Goal: Information Seeking & Learning: Learn about a topic

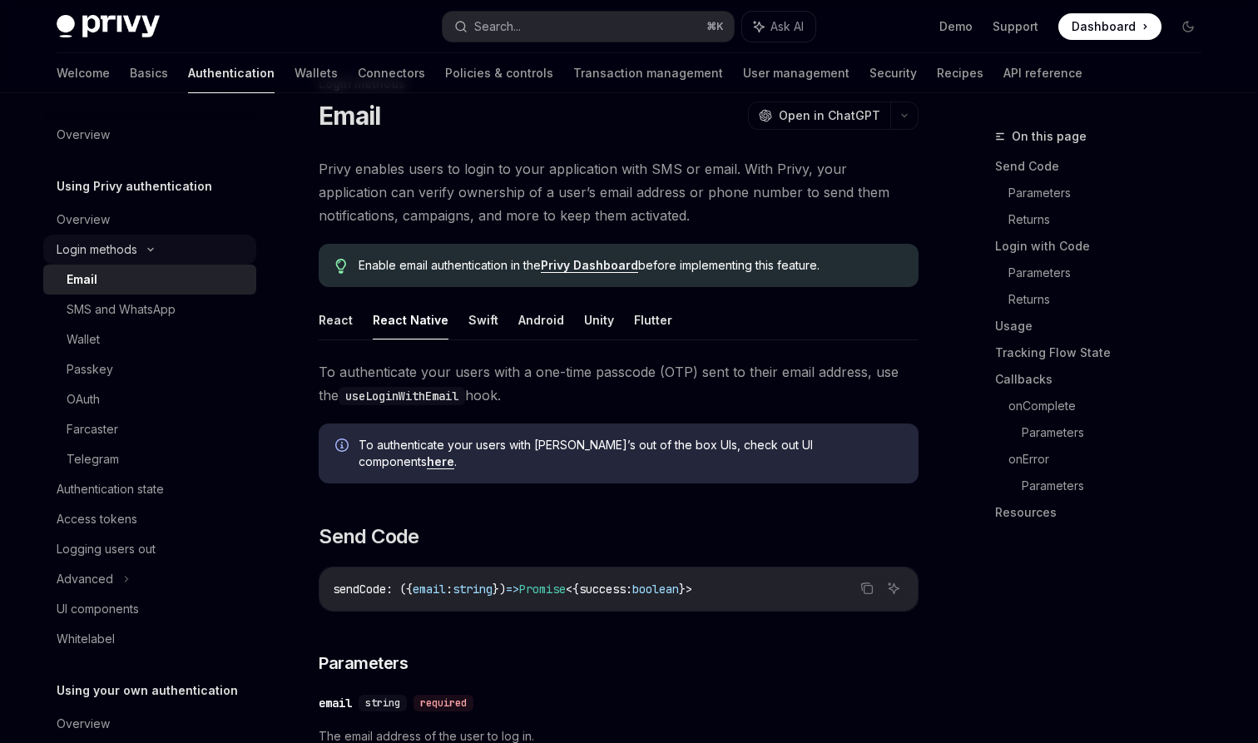
scroll to position [43, 0]
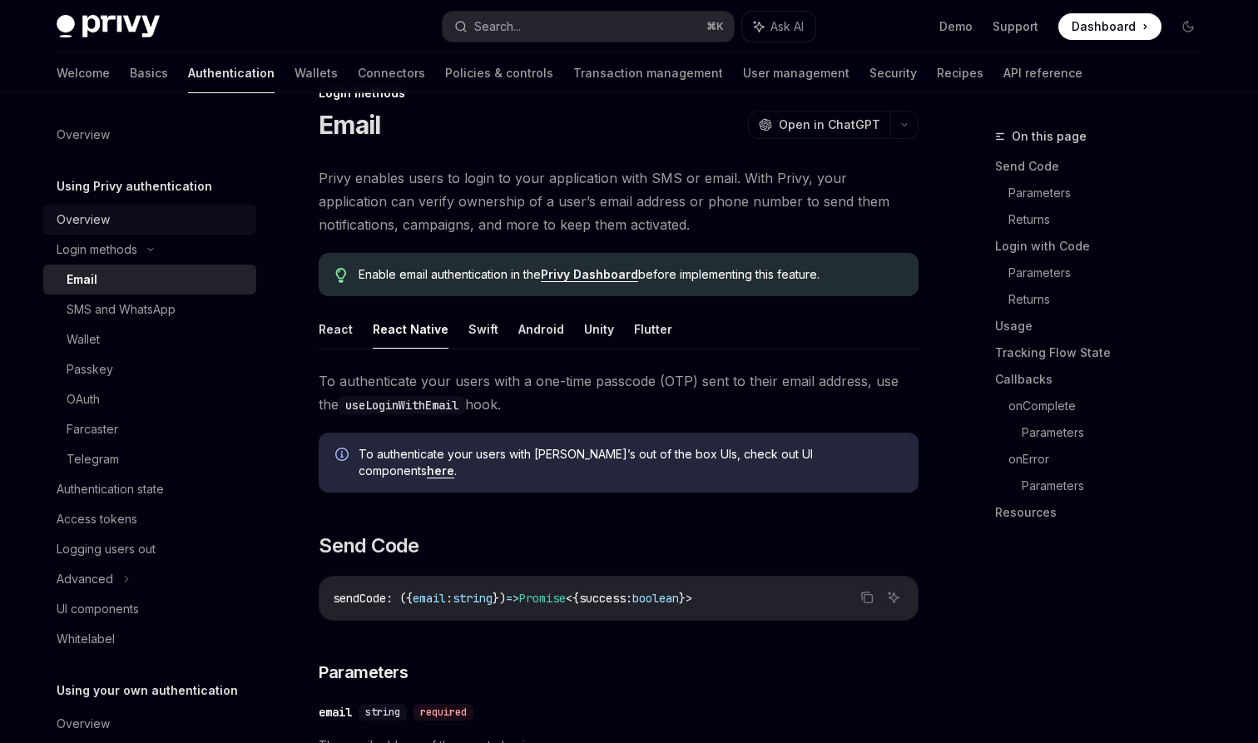
click at [142, 213] on div "Overview" at bounding box center [152, 220] width 190 height 20
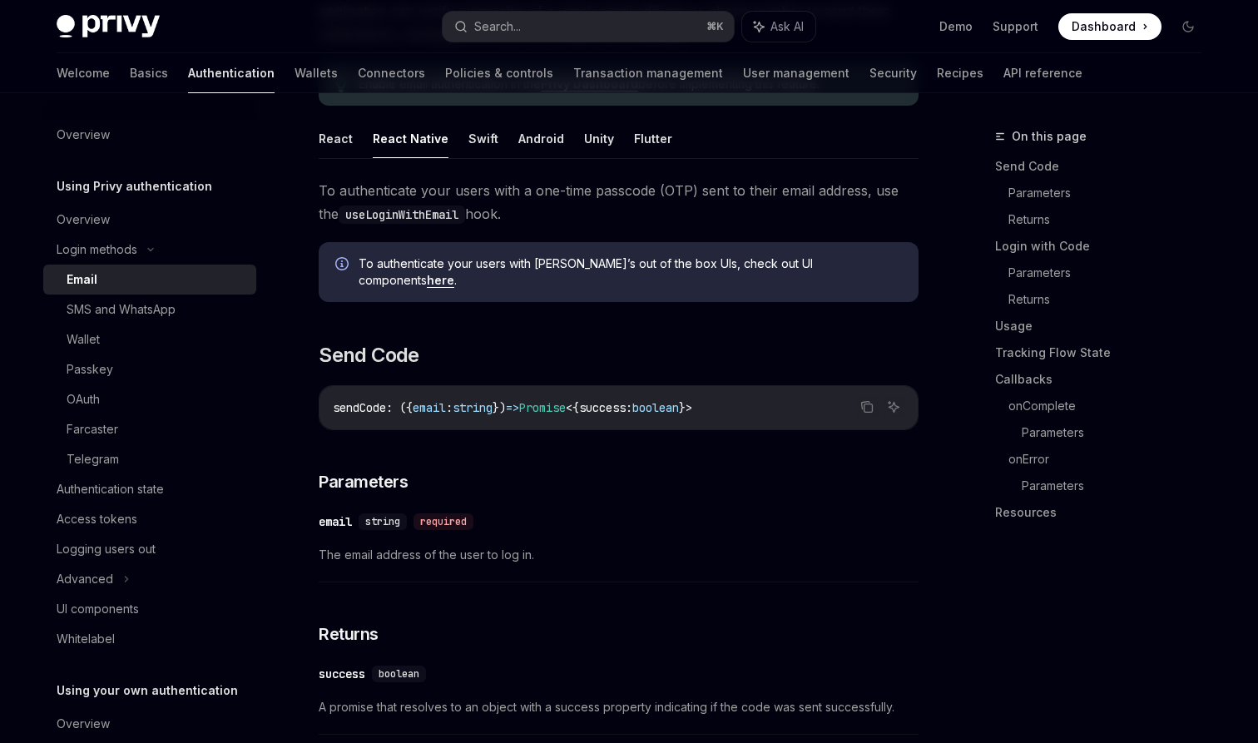
scroll to position [0, 0]
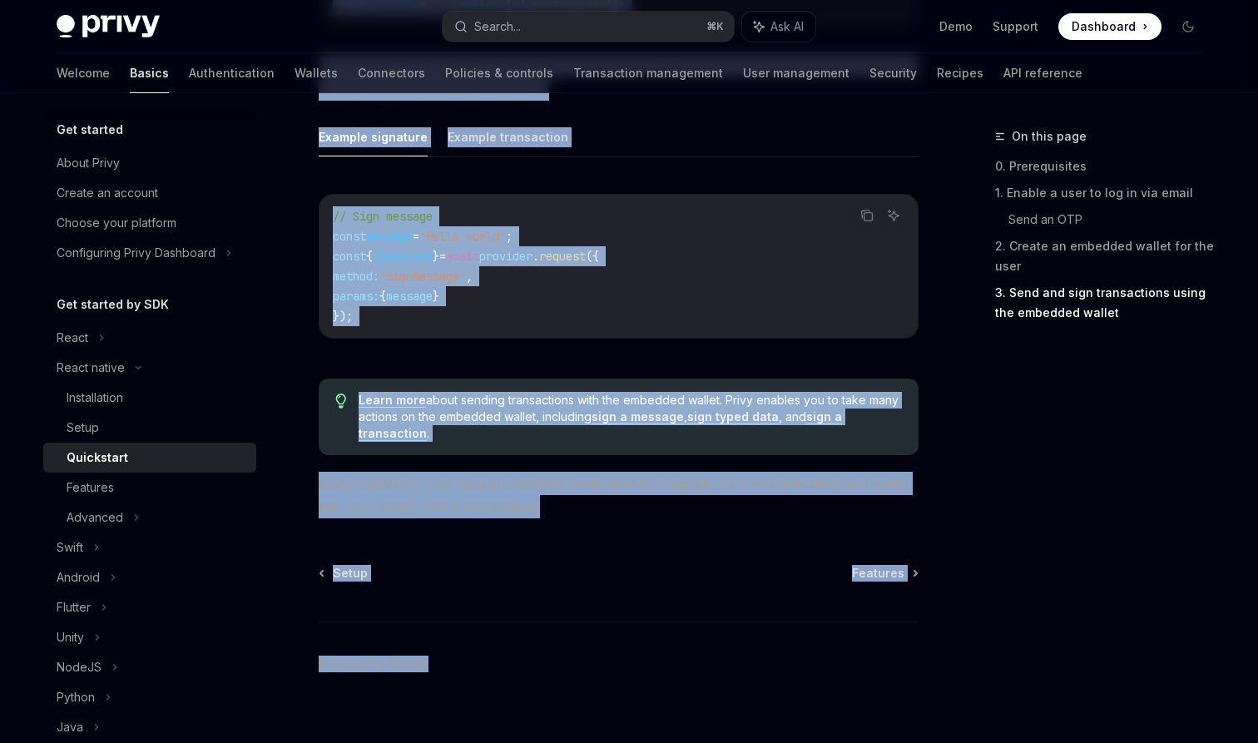
scroll to position [2252, 0]
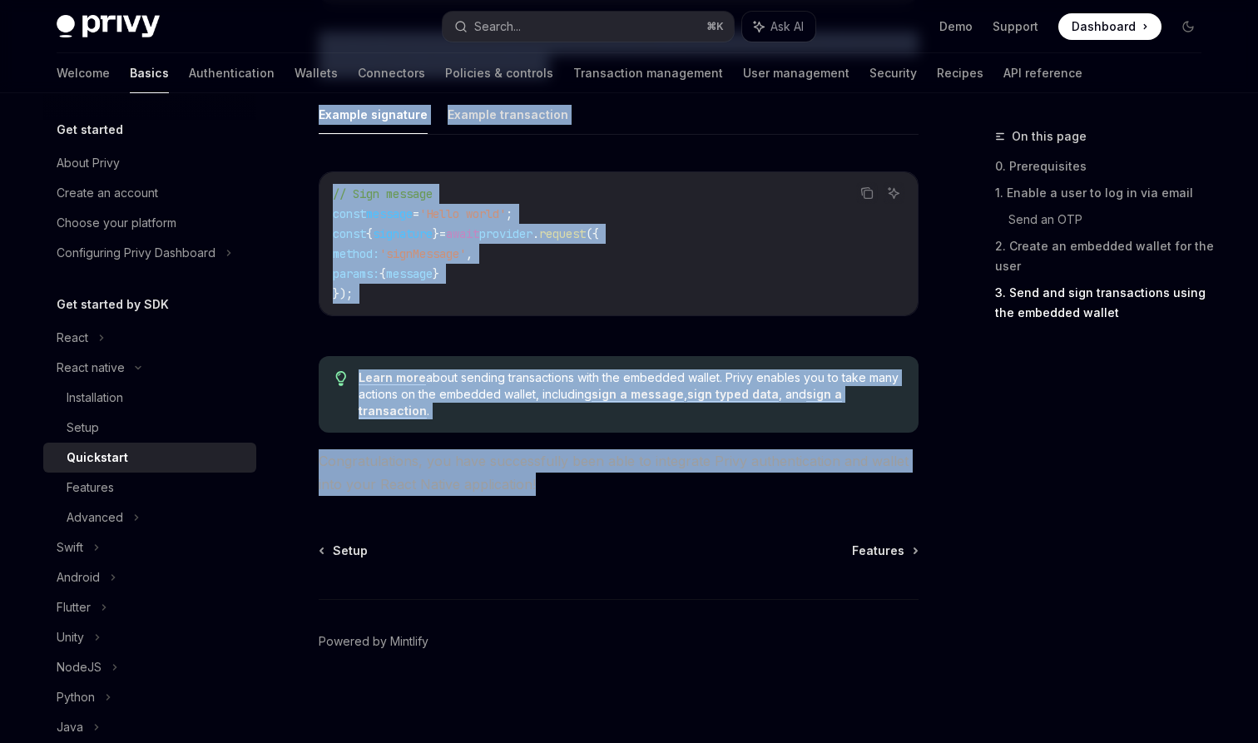
drag, startPoint x: 319, startPoint y: 167, endPoint x: 552, endPoint y: 480, distance: 390.1
copy div "Quickstart OpenAI Open in ChatGPT Learn how to authenticate users, create embed…"
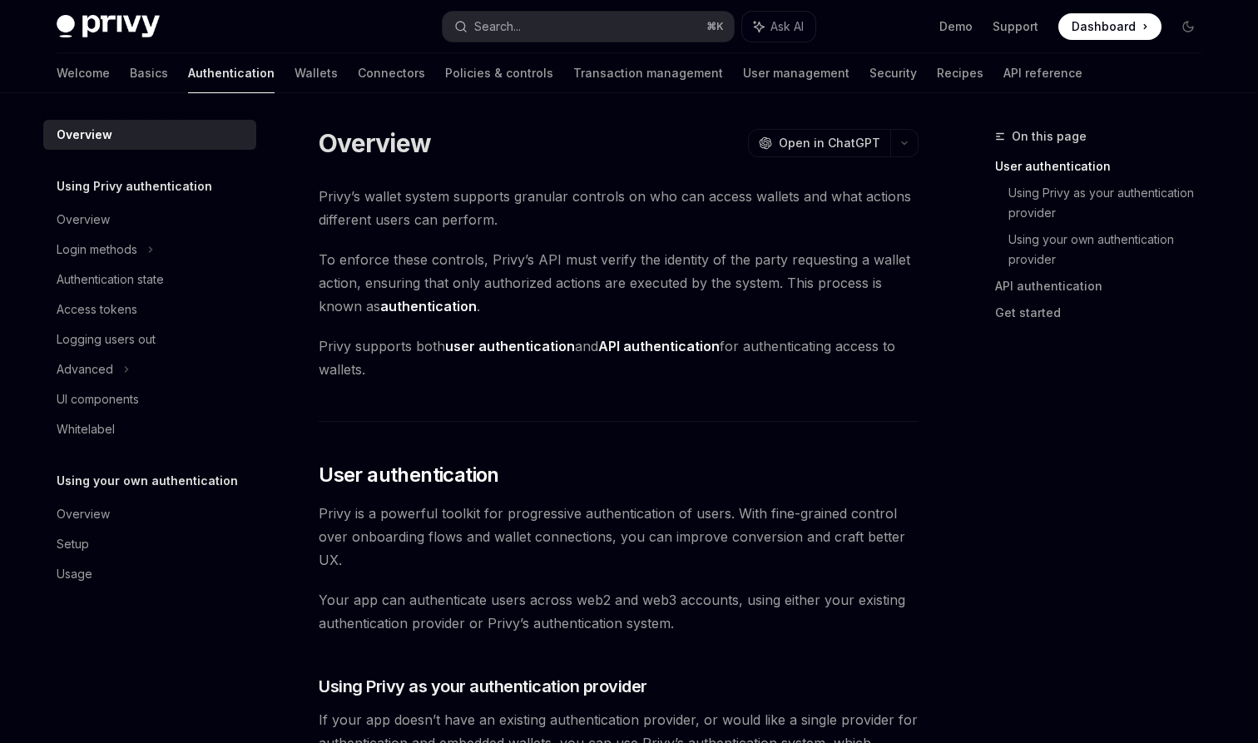
click at [572, 133] on div "Overview OpenAI Open in ChatGPT" at bounding box center [619, 143] width 600 height 30
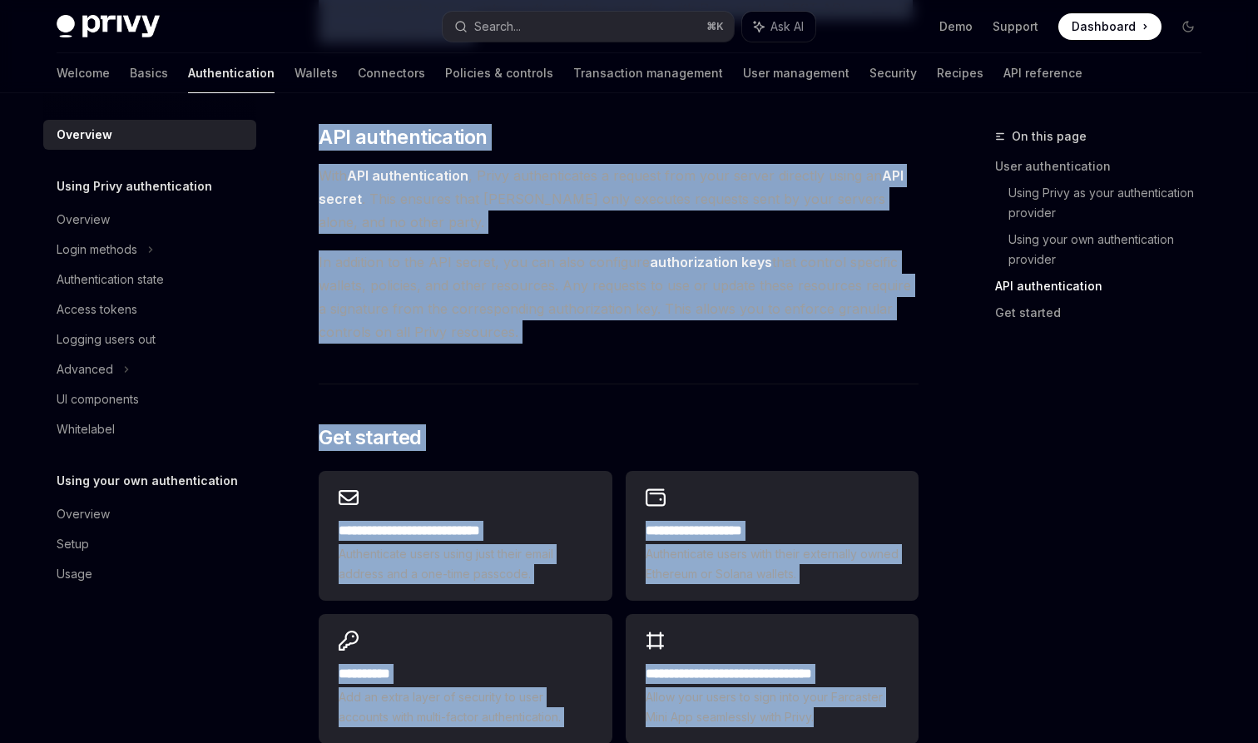
scroll to position [1107, 0]
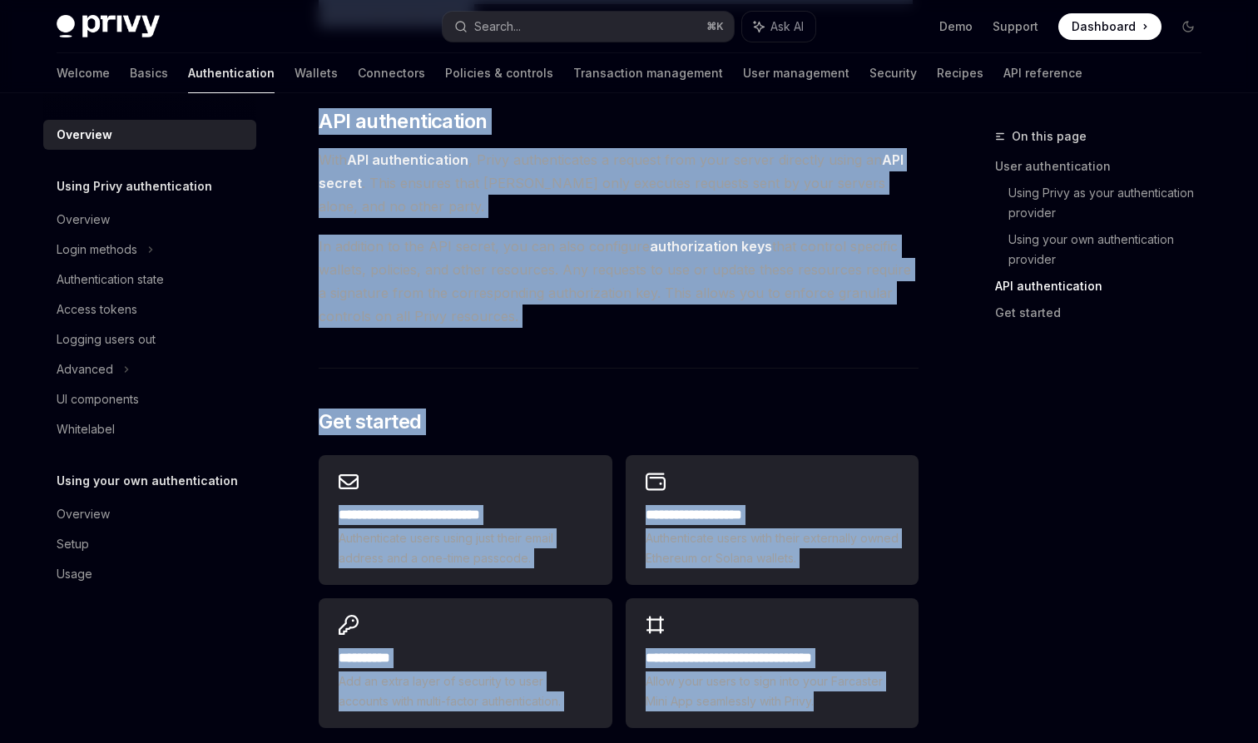
drag, startPoint x: 320, startPoint y: 146, endPoint x: 534, endPoint y: 317, distance: 274.2
click at [534, 317] on div "Overview OpenAI Open in ChatGPT OpenAI Open in ChatGPT Privy’s wallet system su…" at bounding box center [462, 1] width 919 height 1962
copy div "Overview OpenAI Open in ChatGPT OpenAI Open in ChatGPT Privy’s wallet system su…"
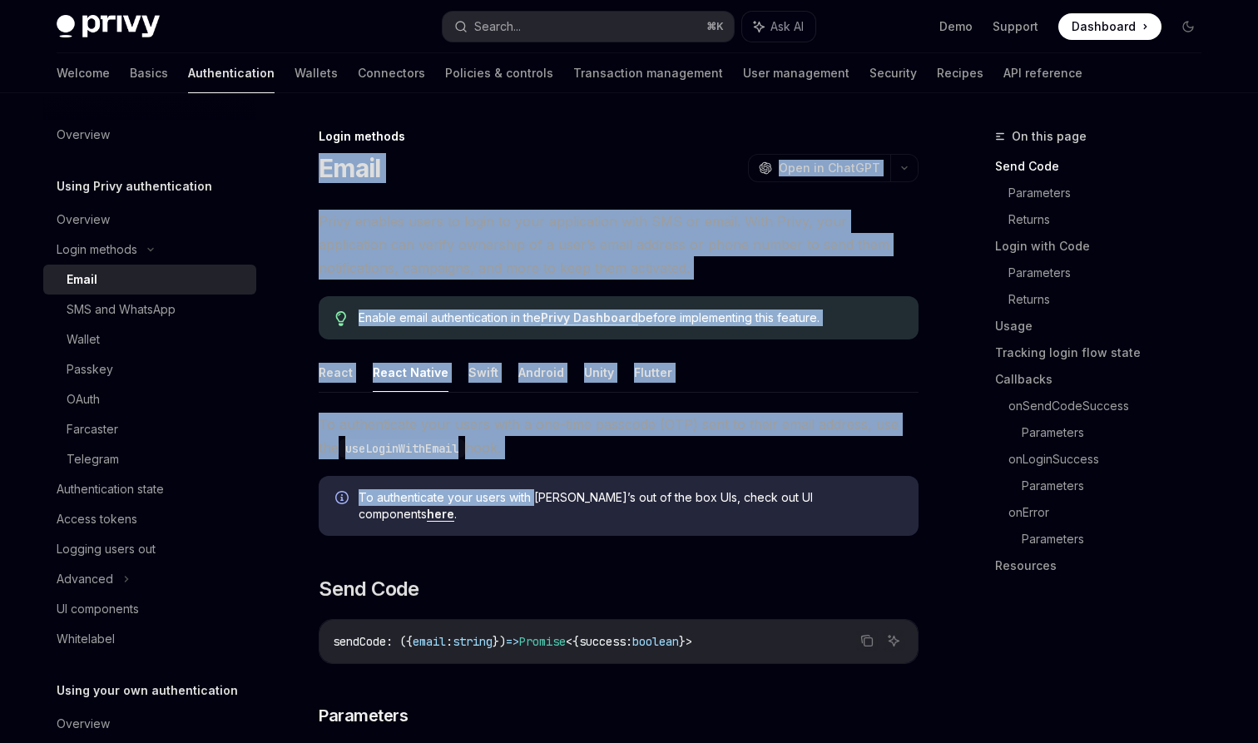
drag, startPoint x: 317, startPoint y: 166, endPoint x: 538, endPoint y: 503, distance: 403.9
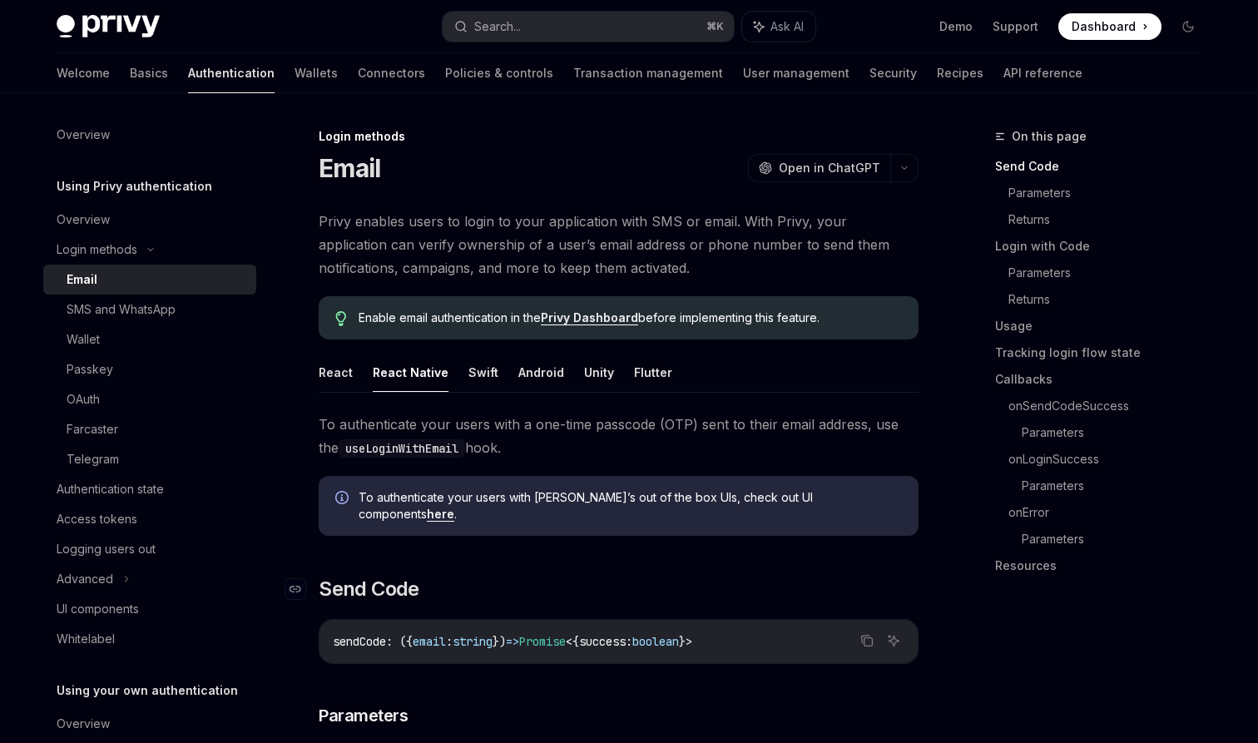
click at [531, 576] on h2 "​ Send Code" at bounding box center [619, 589] width 600 height 27
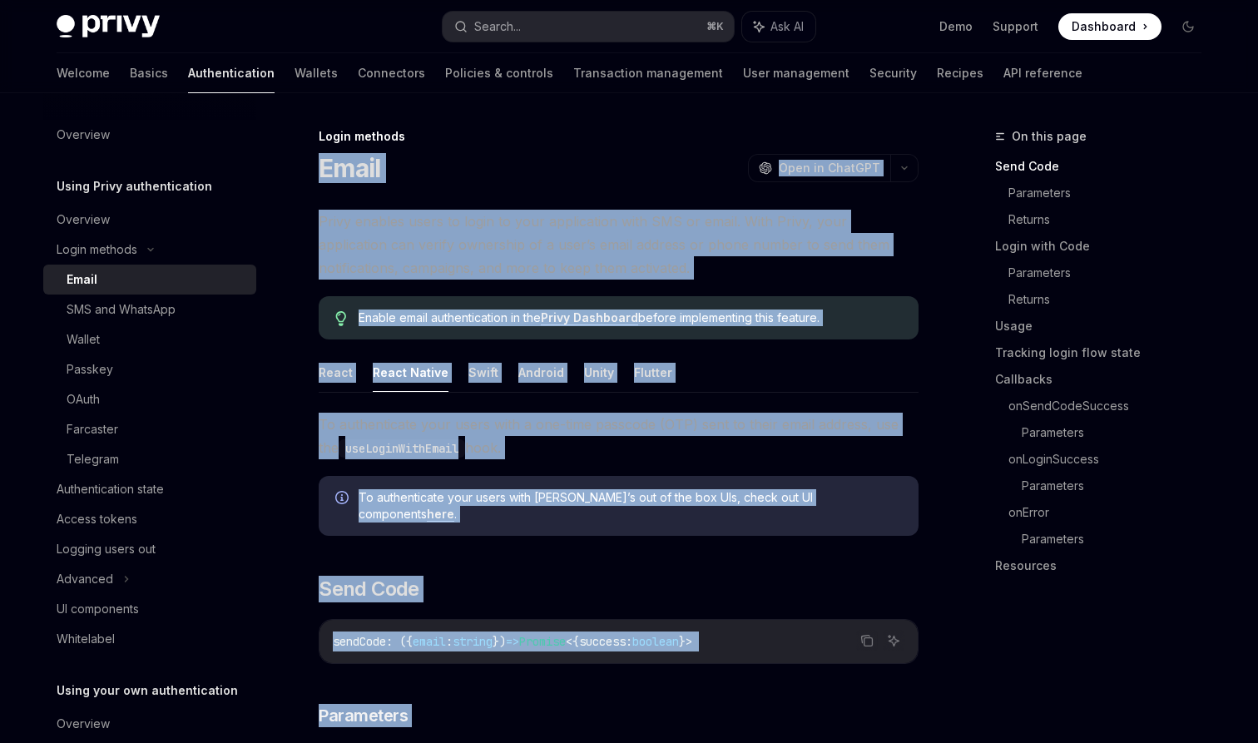
drag, startPoint x: 587, startPoint y: 544, endPoint x: 321, endPoint y: 161, distance: 465.8
copy div "Email OpenAI Open in ChatGPT OpenAI Open in ChatGPT Privy enables users to logi…"
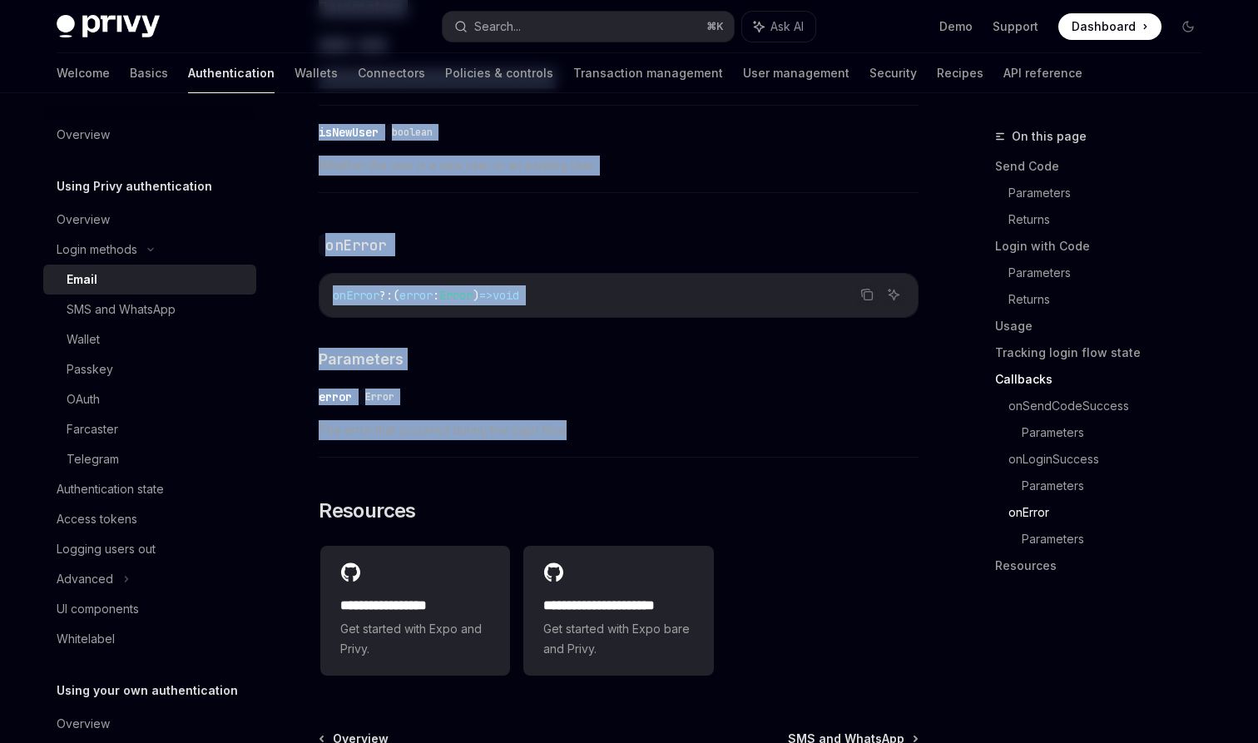
scroll to position [3274, 0]
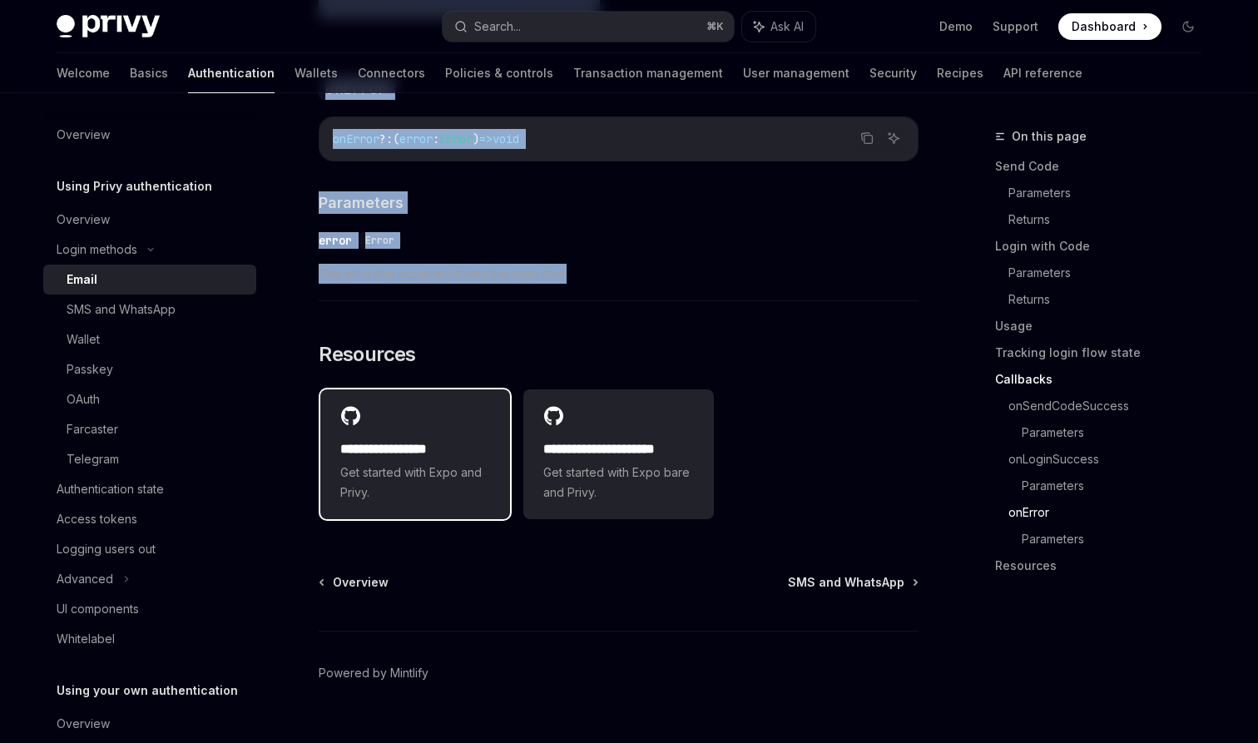
click at [423, 465] on span "Get started with Expo and Privy." at bounding box center [415, 483] width 150 height 40
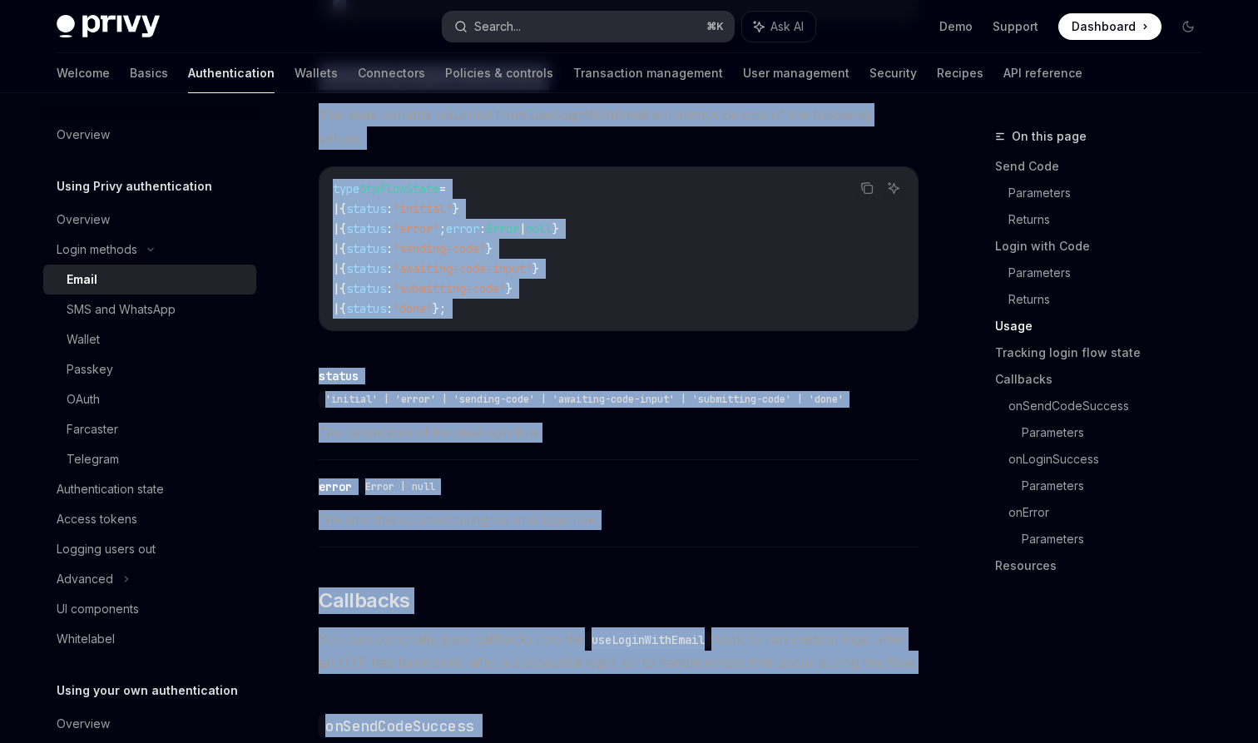
scroll to position [1714, 0]
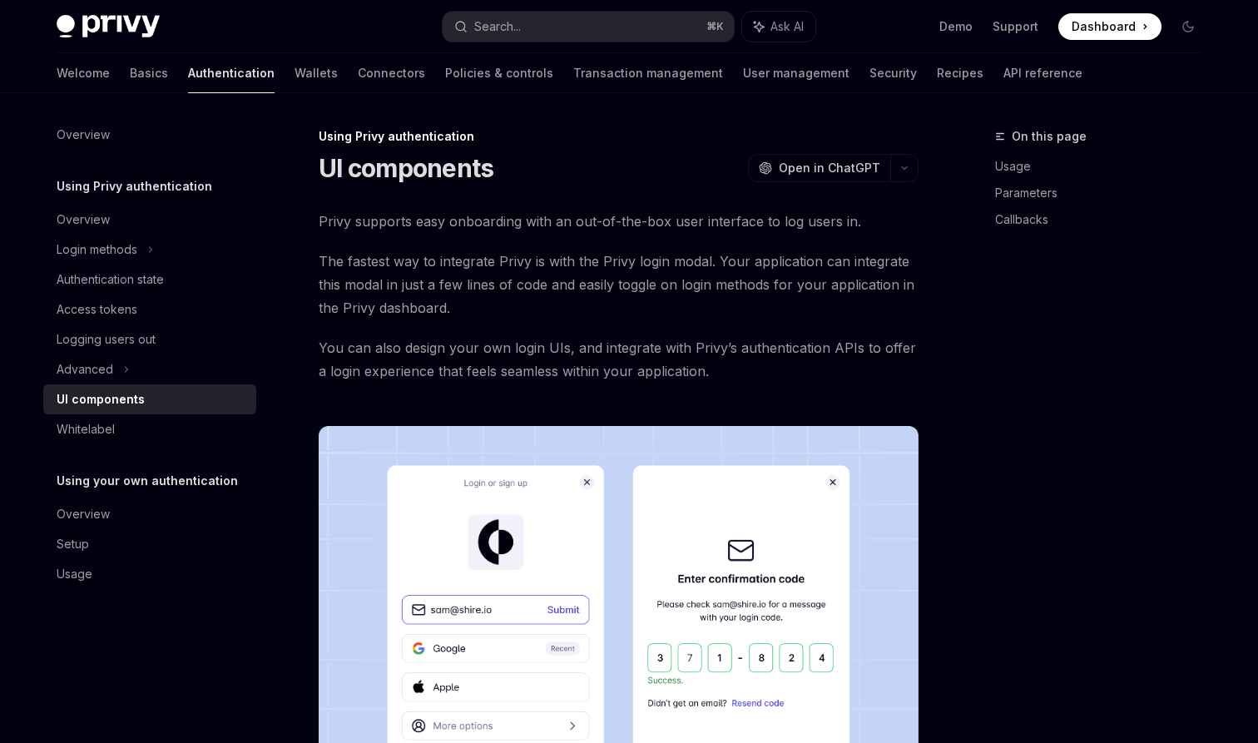
scroll to position [1682, 0]
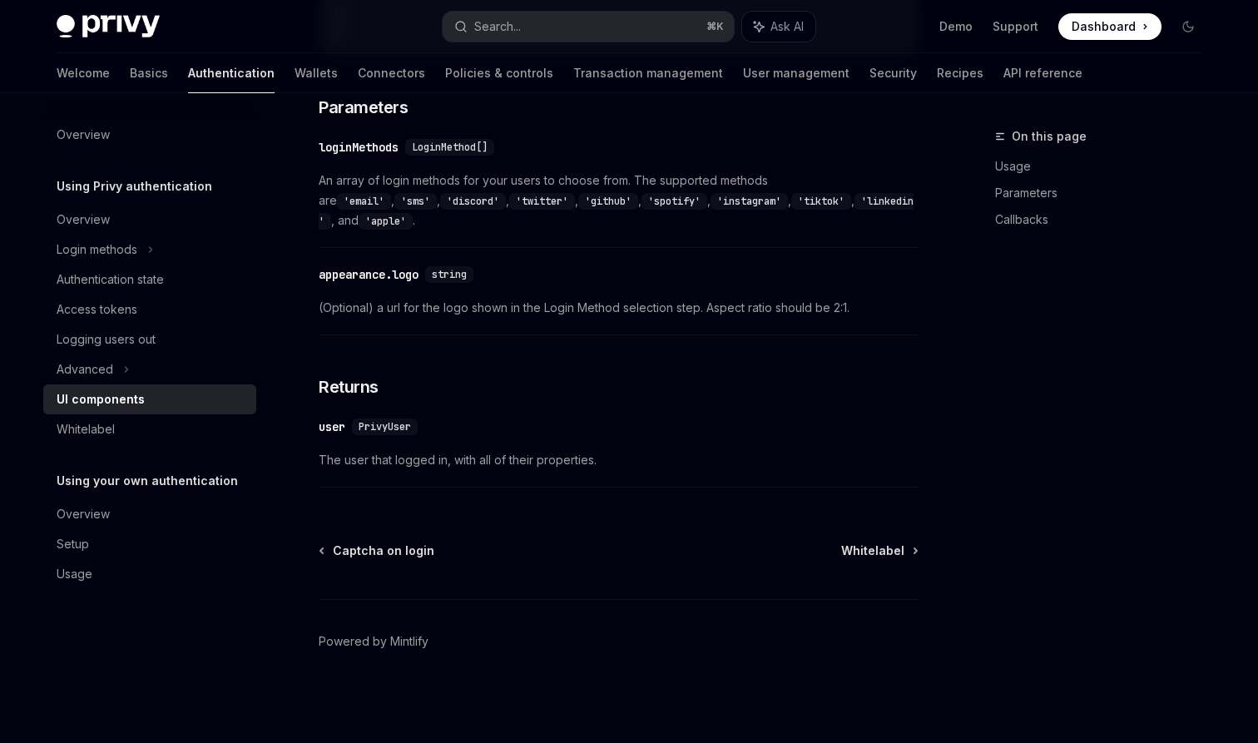
click at [620, 571] on div "Captcha on login Whitelabel Powered by [PERSON_NAME]" at bounding box center [619, 643] width 600 height 201
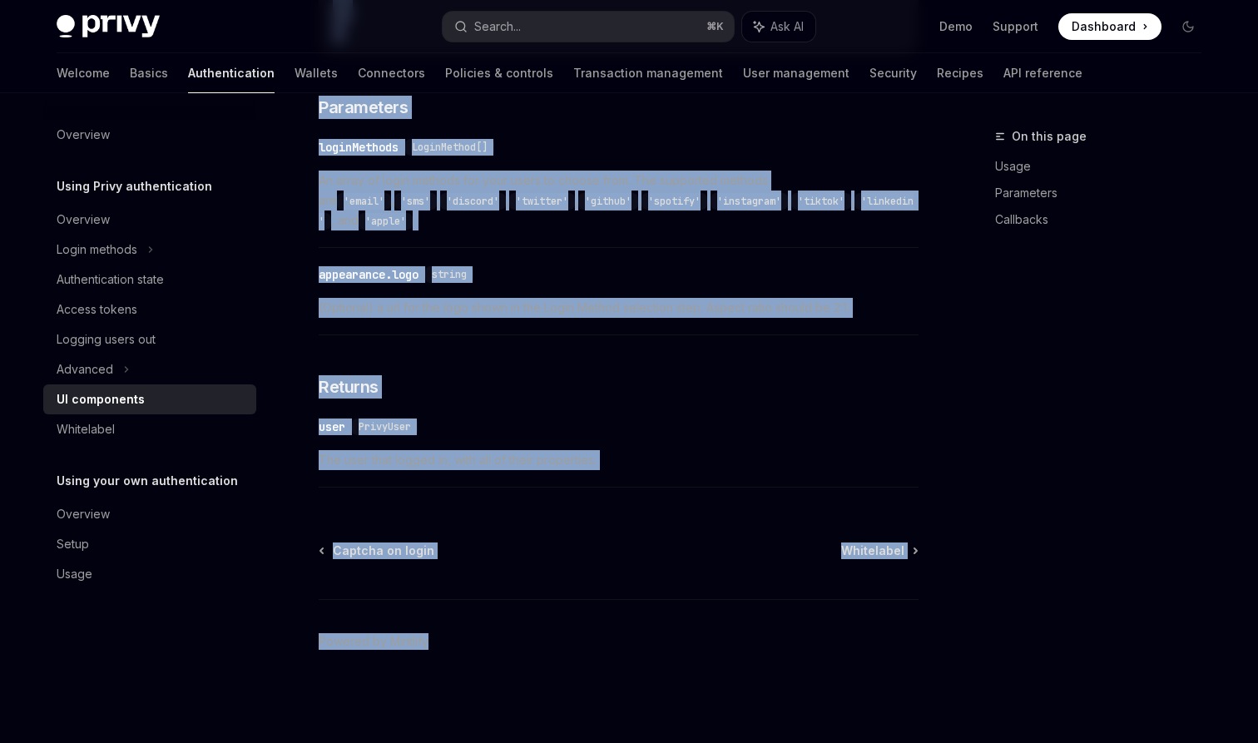
drag, startPoint x: 321, startPoint y: 164, endPoint x: 672, endPoint y: 677, distance: 621.5
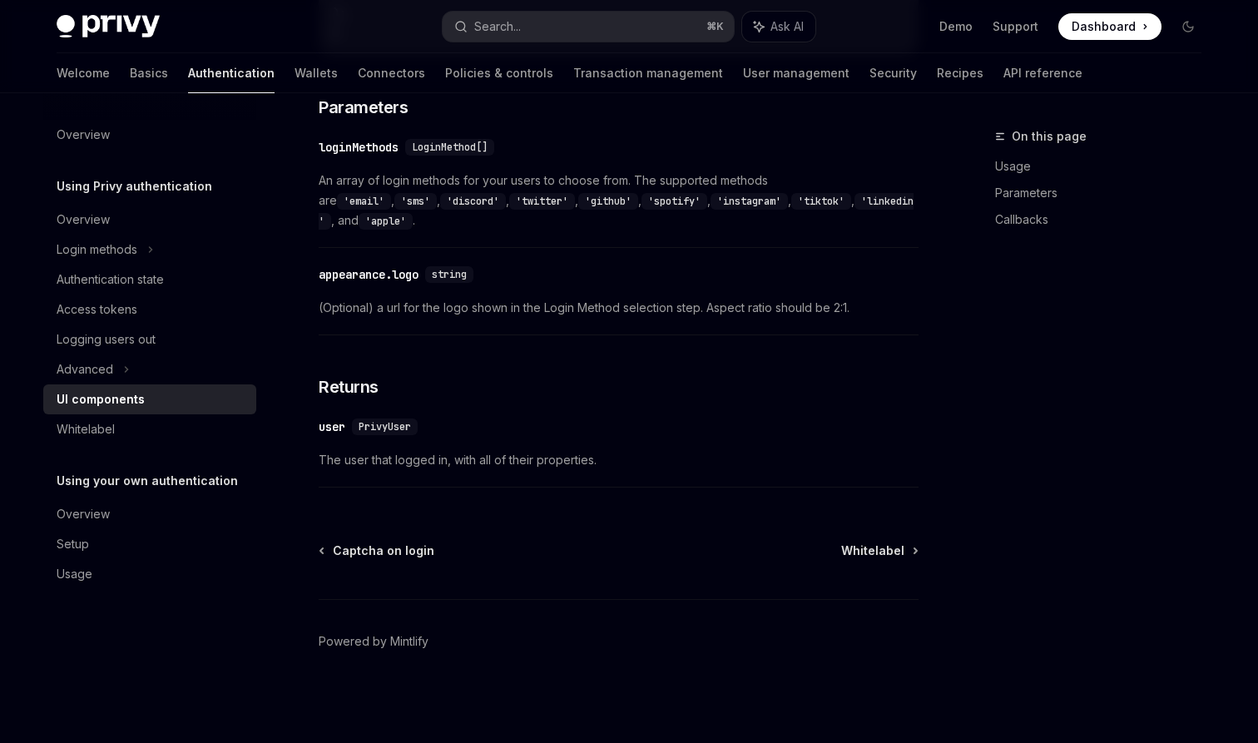
click at [1042, 475] on div "On this page Usage Parameters Callbacks" at bounding box center [1088, 434] width 253 height 617
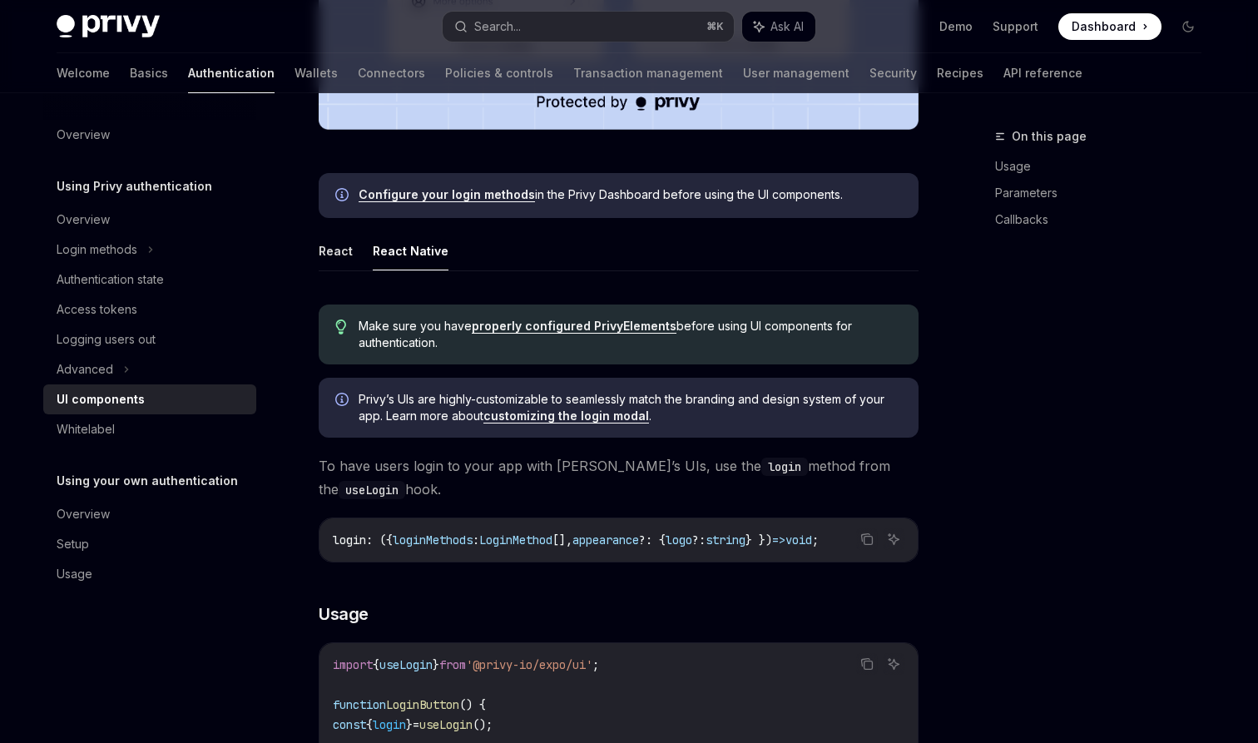
scroll to position [701, 0]
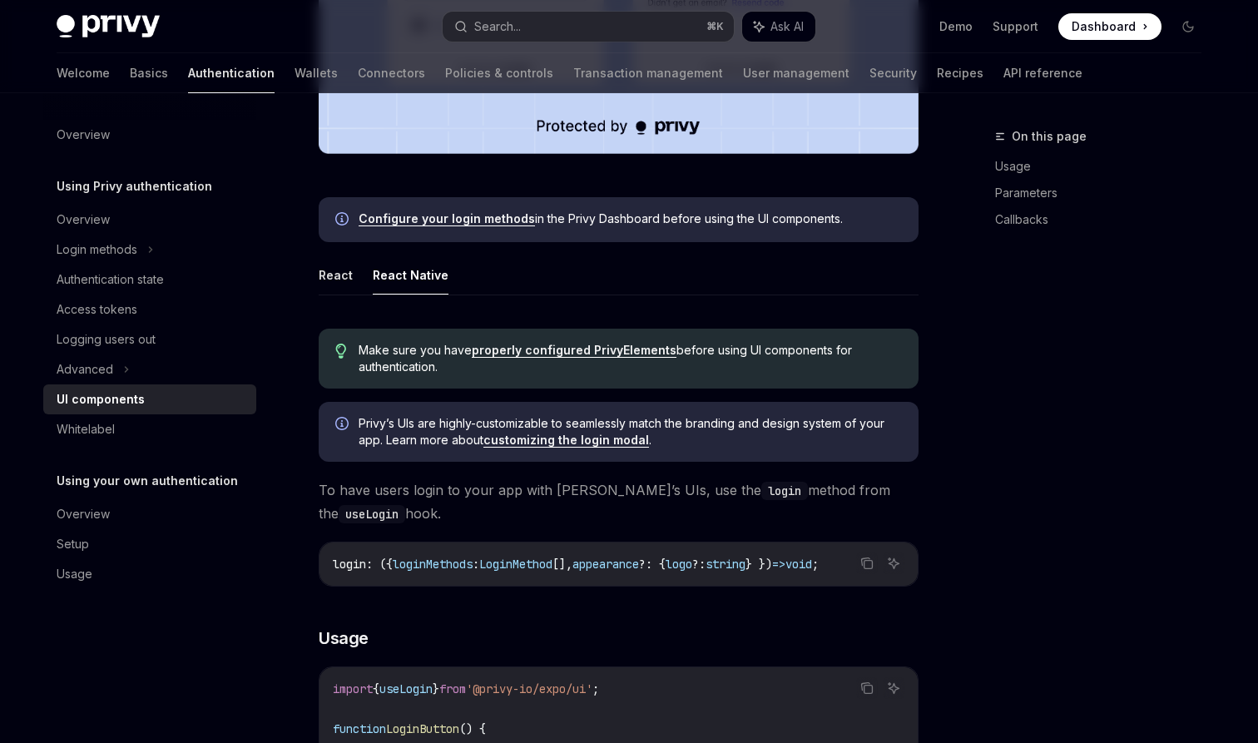
click at [523, 349] on link "properly configured PrivyElements" at bounding box center [574, 350] width 205 height 15
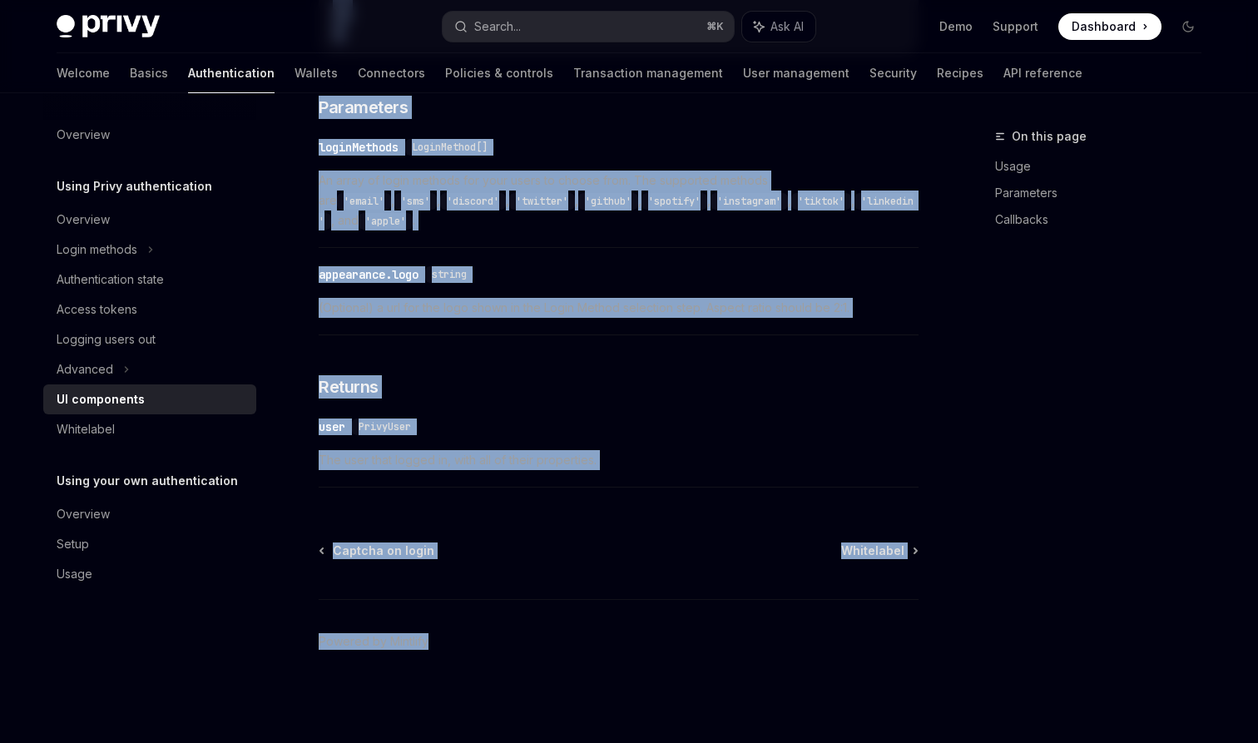
scroll to position [1682, 0]
drag, startPoint x: 321, startPoint y: 167, endPoint x: 606, endPoint y: 463, distance: 410.8
copy div "UI components OpenAI Open in ChatGPT OpenAI Open in ChatGPT Privy supports easy…"
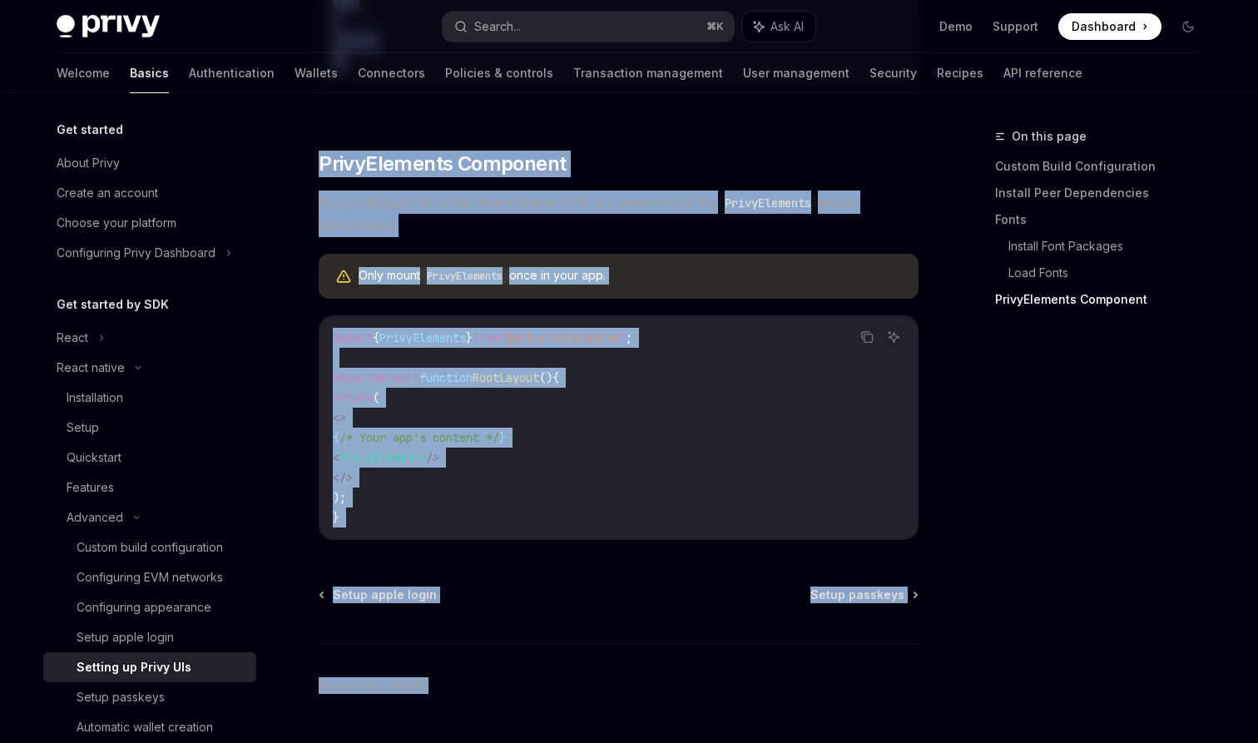
scroll to position [1220, 0]
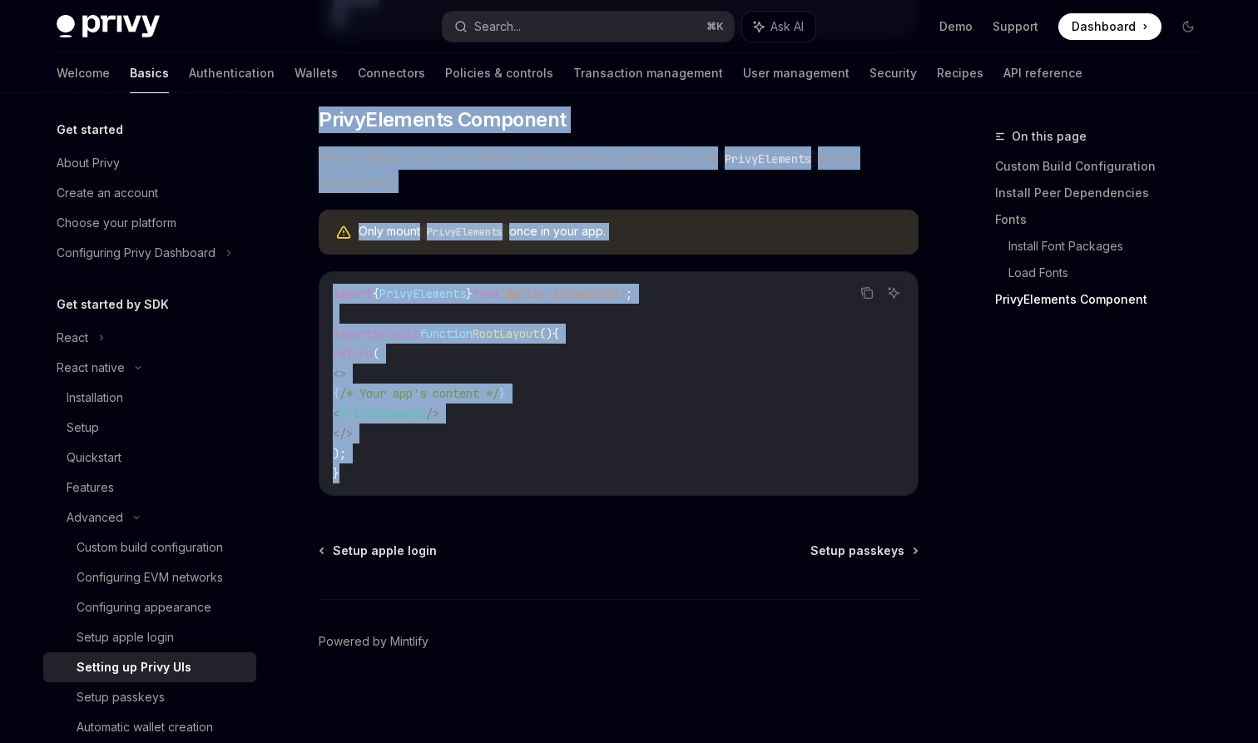
drag, startPoint x: 320, startPoint y: 159, endPoint x: 476, endPoint y: 484, distance: 361.0
copy div "Setting up Privy UIs OpenAI Open in ChatGPT OpenAI Open in ChatGPT Before integ…"
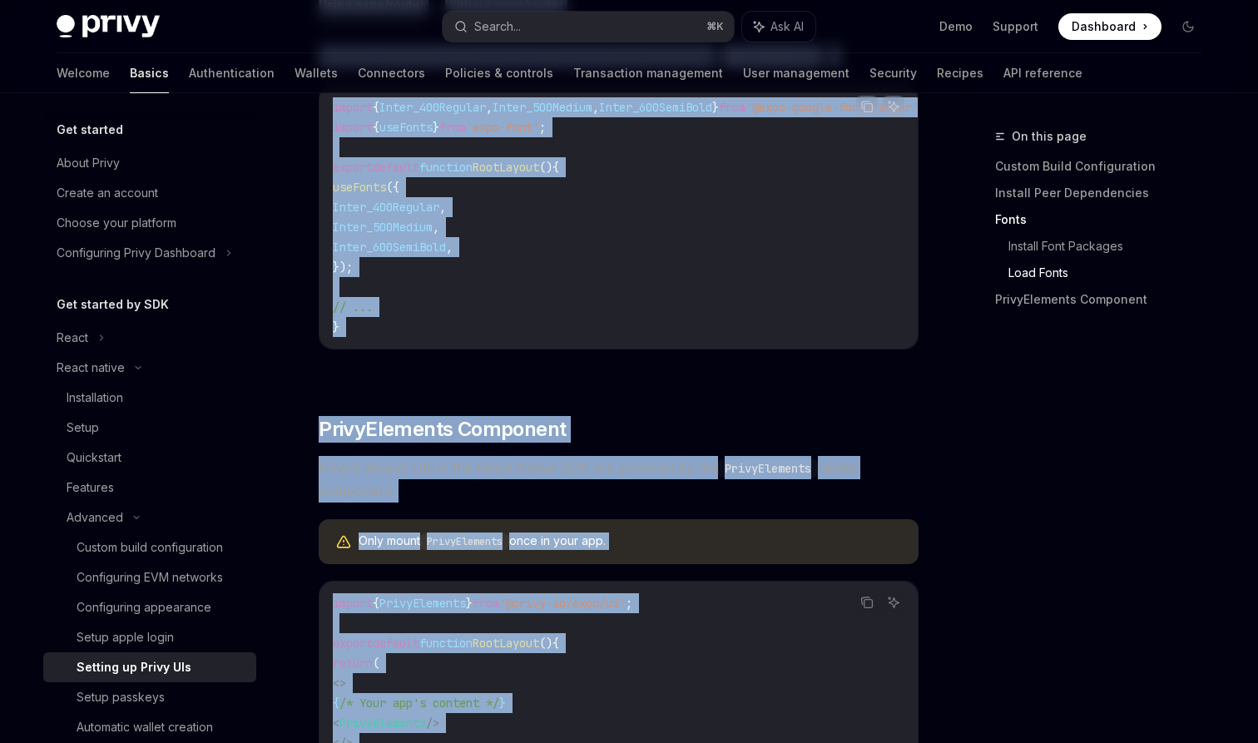
scroll to position [893, 0]
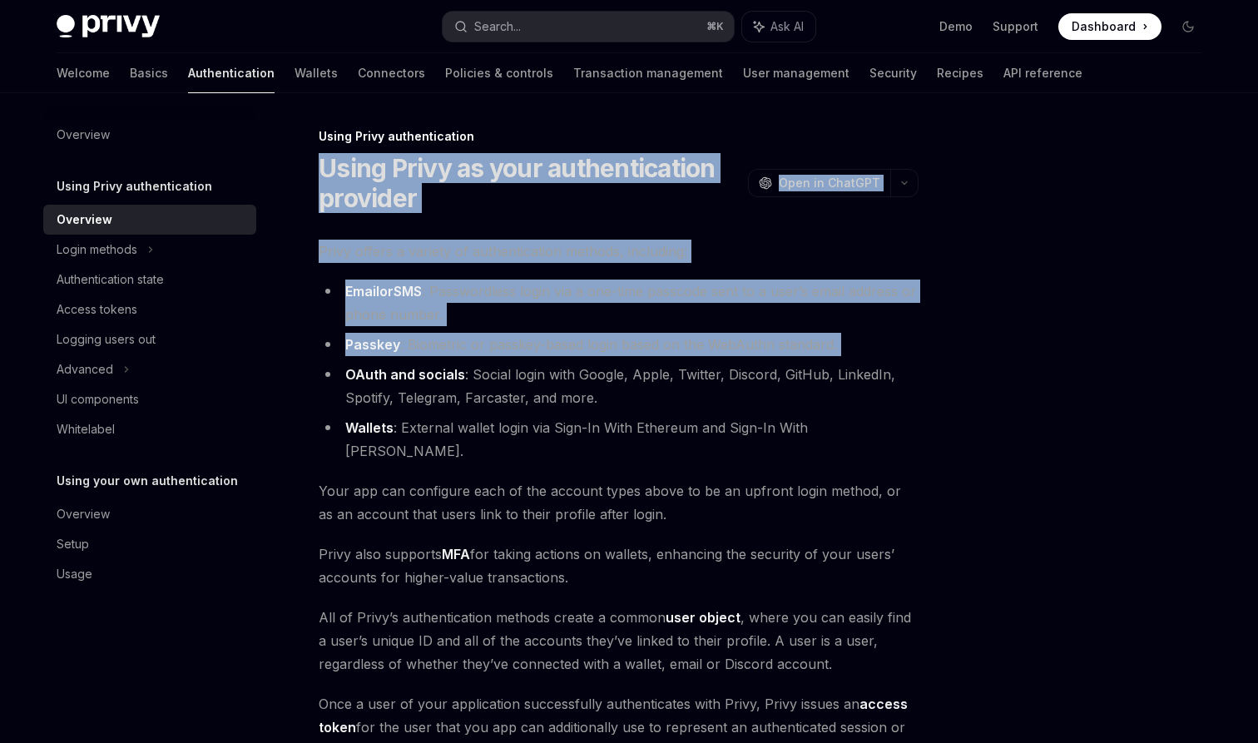
drag, startPoint x: 321, startPoint y: 158, endPoint x: 609, endPoint y: 361, distance: 352.3
click at [609, 361] on div "Using Privy authentication Using Privy as your authentication provider OpenAI O…" at bounding box center [462, 567] width 919 height 883
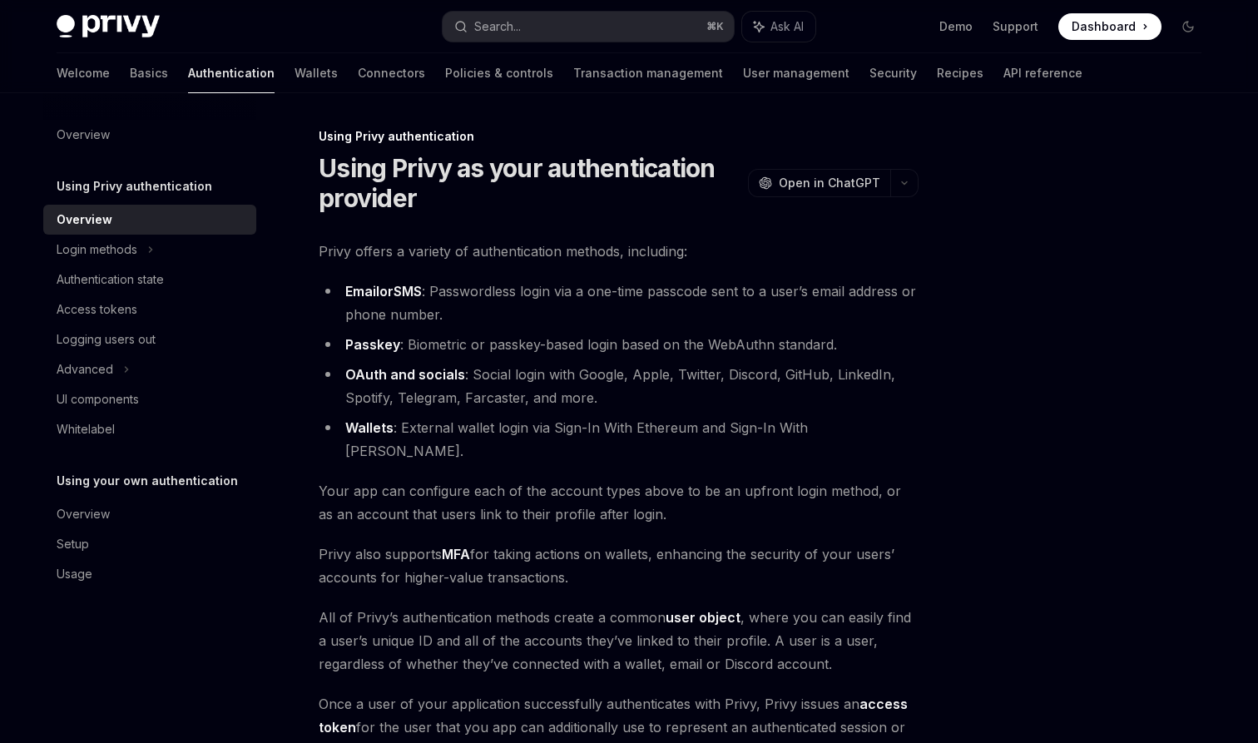
click at [741, 439] on li "Wallets : External wallet login via Sign-In With Ethereum and Sign-In With [PER…" at bounding box center [619, 439] width 600 height 47
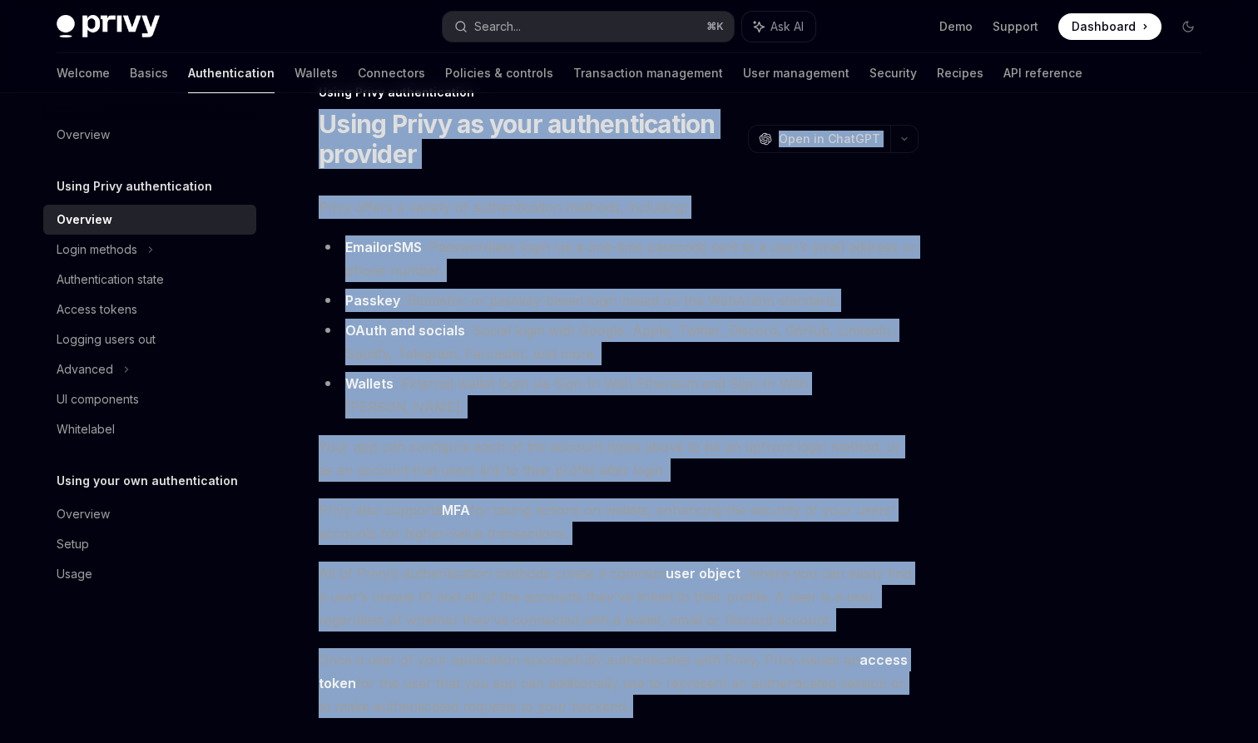
scroll to position [91, 0]
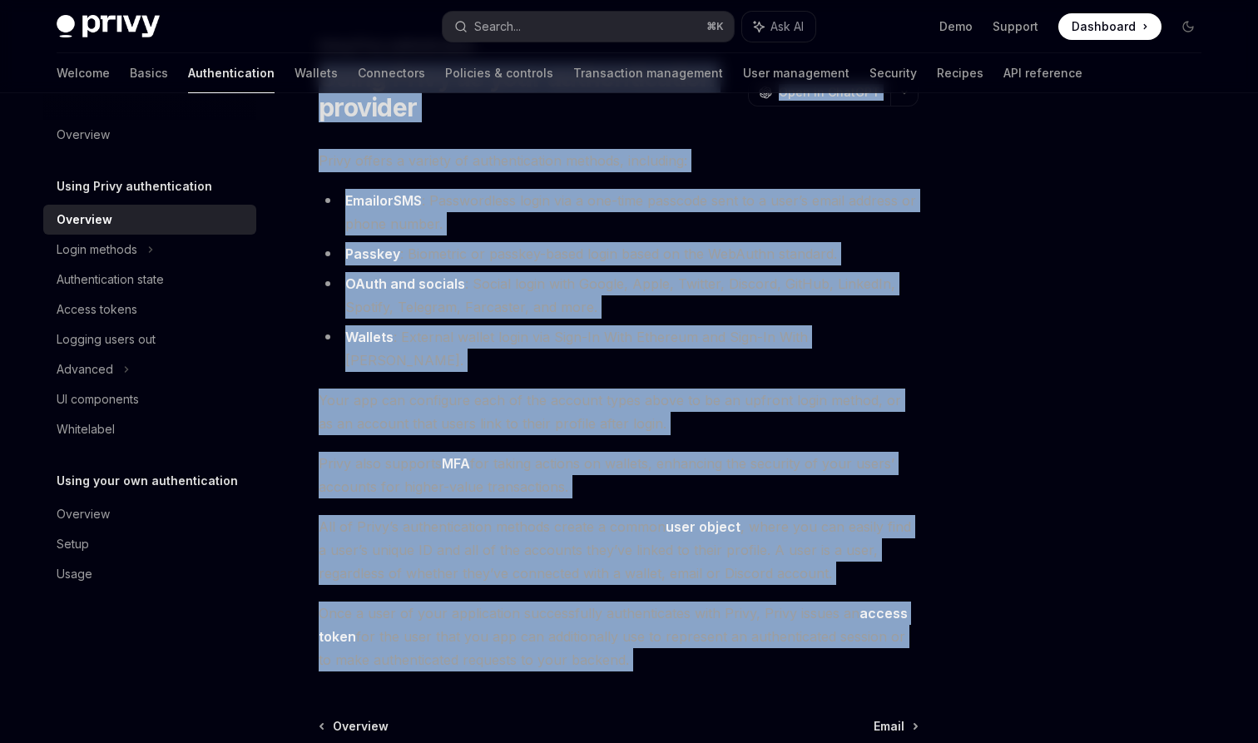
drag, startPoint x: 320, startPoint y: 147, endPoint x: 620, endPoint y: 632, distance: 570.6
click at [620, 634] on div "Using Privy authentication Using Privy as your authentication provider OpenAI O…" at bounding box center [462, 477] width 919 height 883
copy div "Using Privy as your authentication provider OpenAI Open in ChatGPT OpenAI Open …"
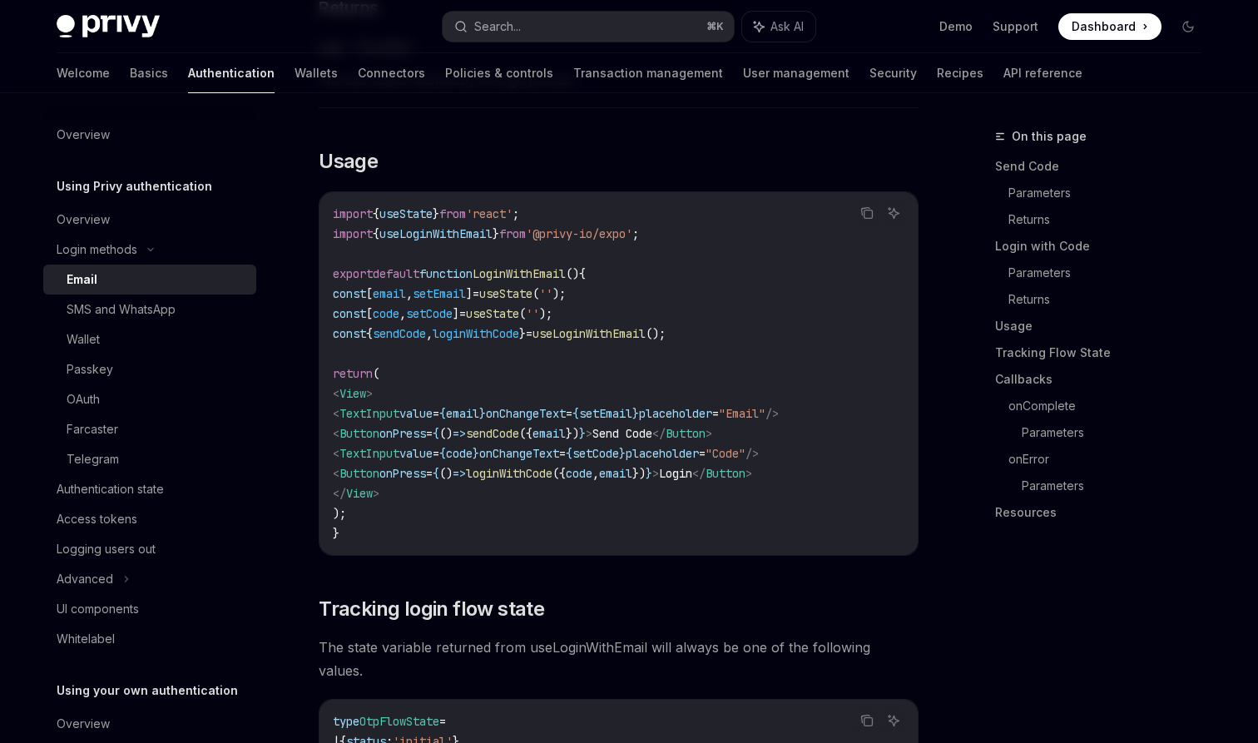
scroll to position [912, 0]
